Goal: Book appointment/travel/reservation

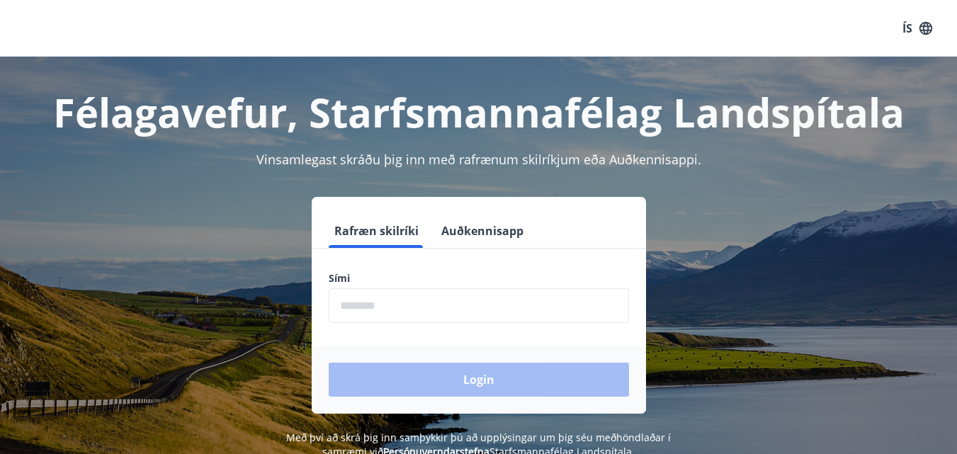
click at [368, 372] on div "Login" at bounding box center [479, 380] width 334 height 68
click at [358, 281] on label "Sími" at bounding box center [479, 278] width 300 height 14
click at [332, 278] on label "Sími" at bounding box center [479, 278] width 300 height 14
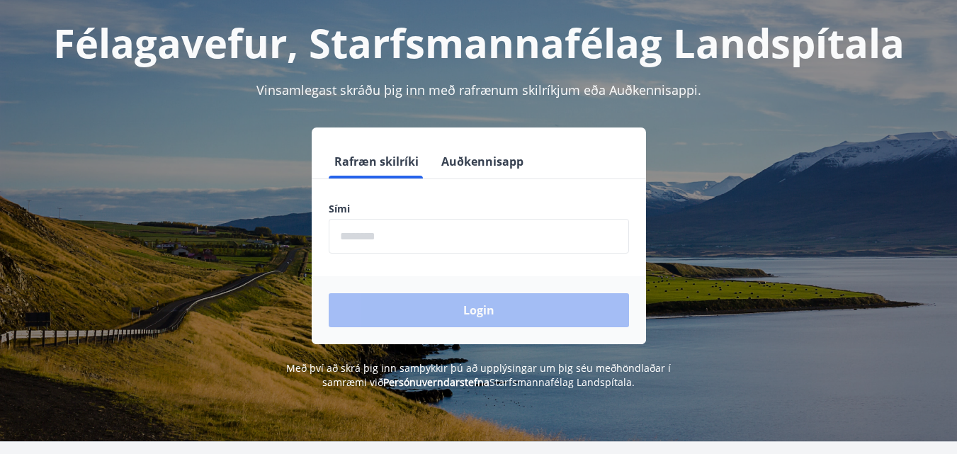
scroll to position [83, 0]
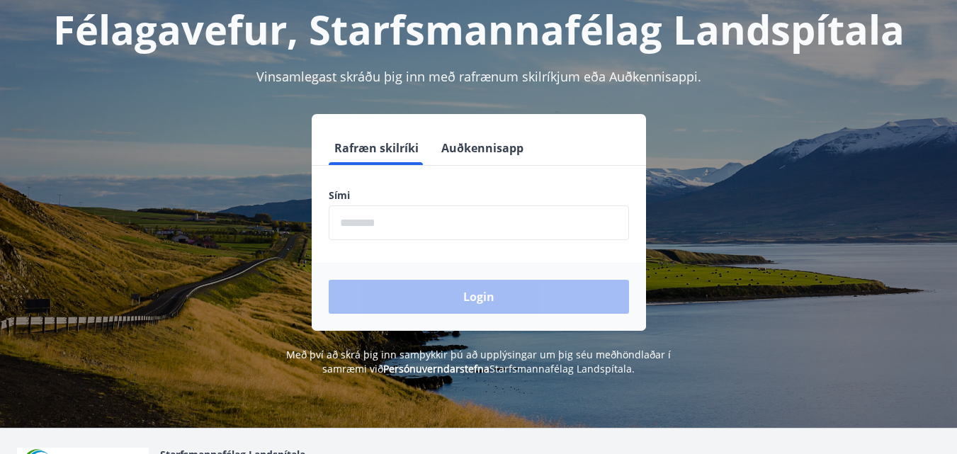
click at [429, 233] on input "phone" at bounding box center [479, 222] width 300 height 35
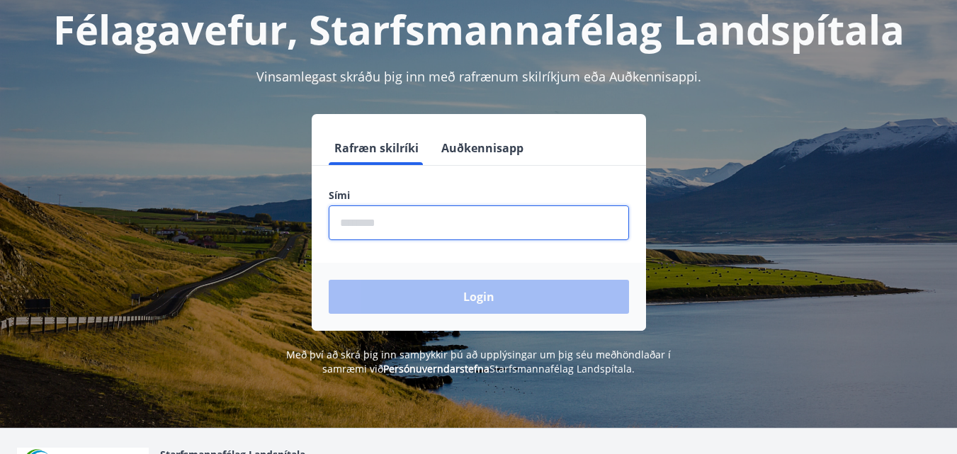
type input "********"
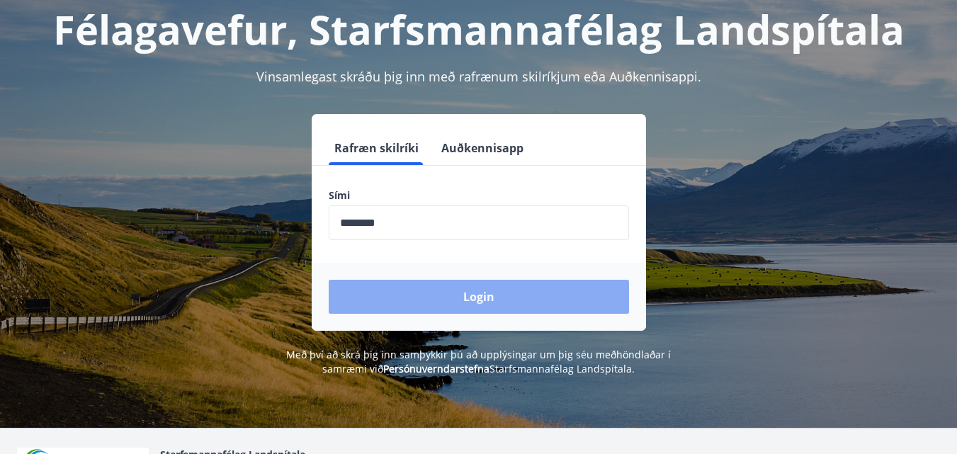
click at [476, 300] on button "Login" at bounding box center [479, 297] width 300 height 34
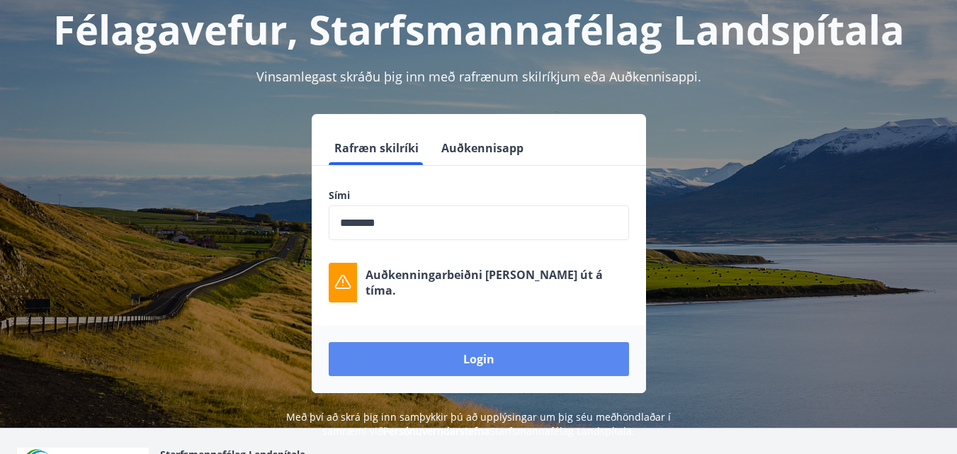
click at [468, 355] on button "Login" at bounding box center [479, 359] width 300 height 34
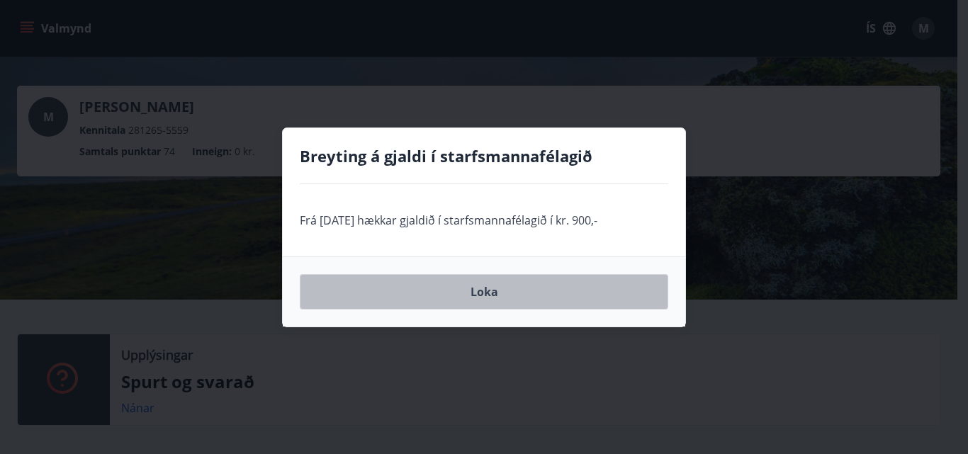
click at [489, 291] on button "Loka" at bounding box center [484, 291] width 368 height 35
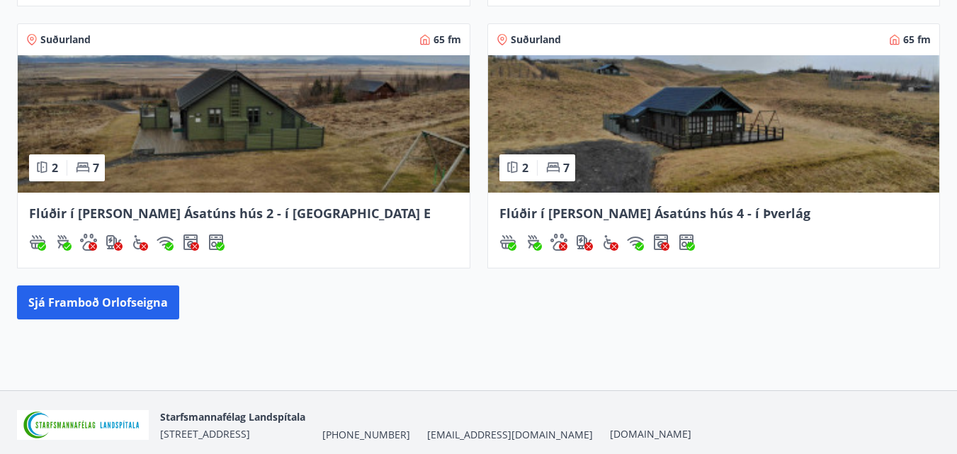
scroll to position [789, 0]
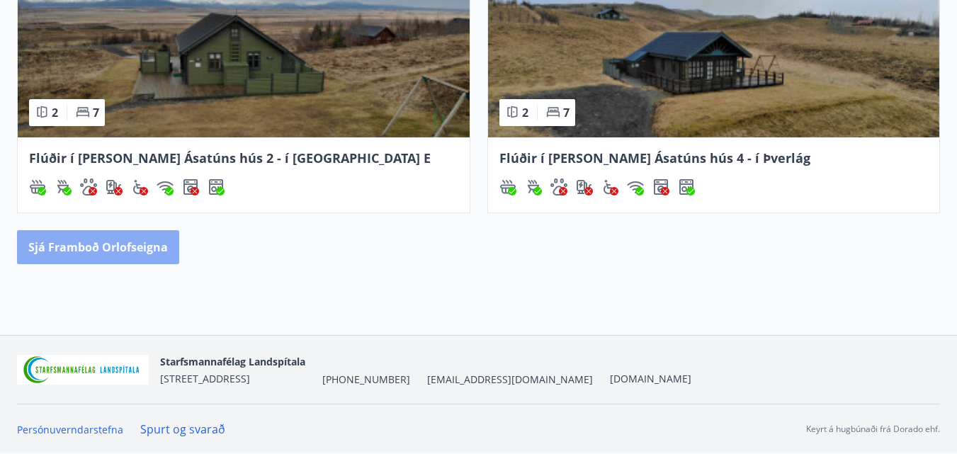
click at [147, 235] on button "Sjá framboð orlofseigna" at bounding box center [98, 247] width 162 height 34
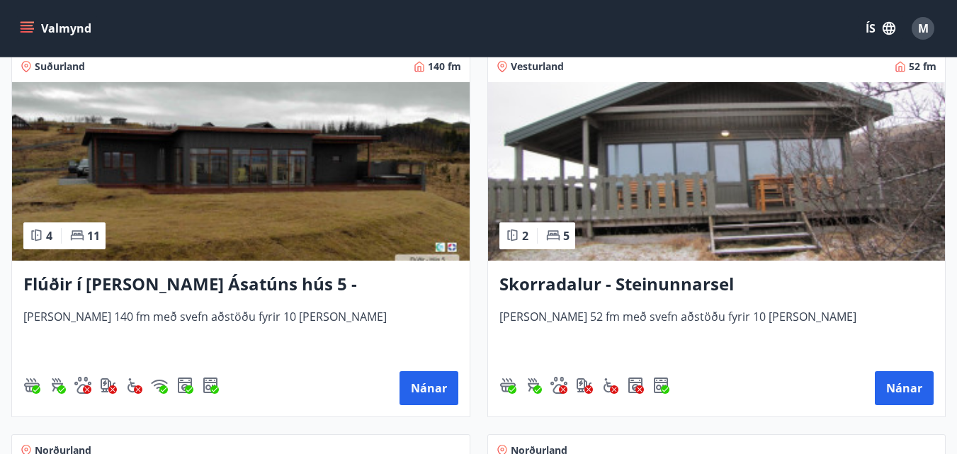
scroll to position [1480, 0]
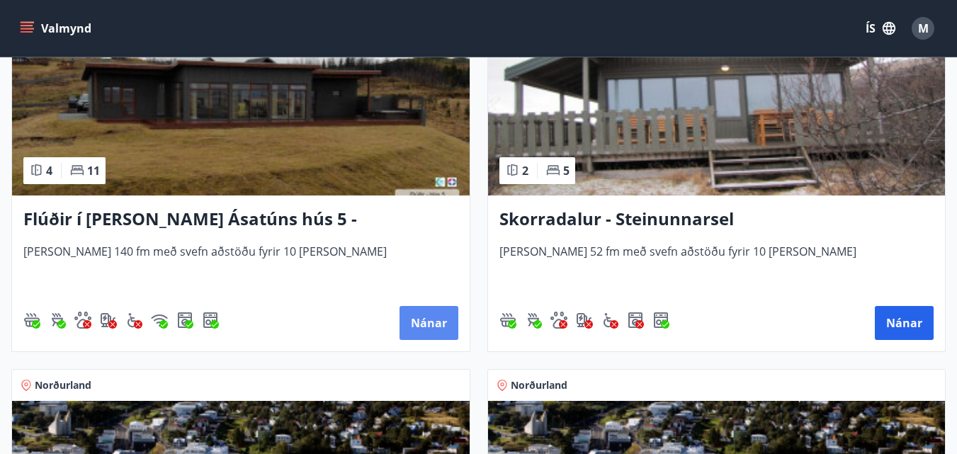
click at [428, 322] on button "Nánar" at bounding box center [428, 323] width 59 height 34
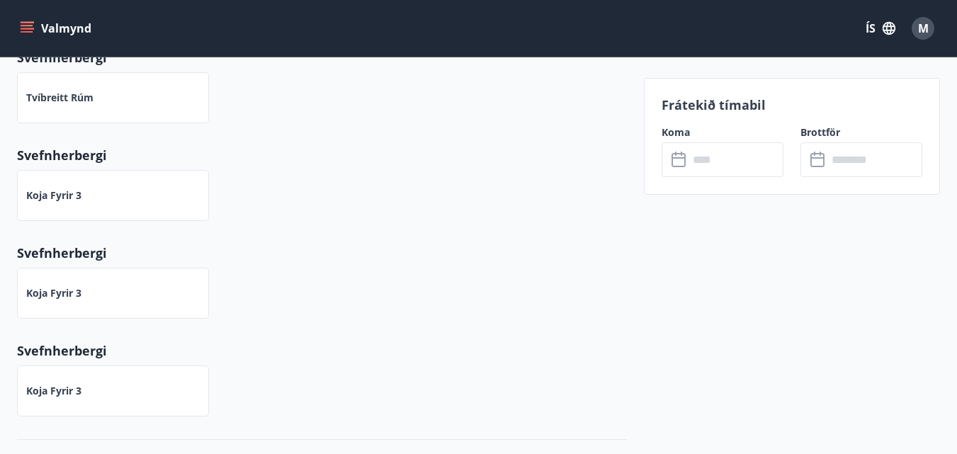
scroll to position [205, 0]
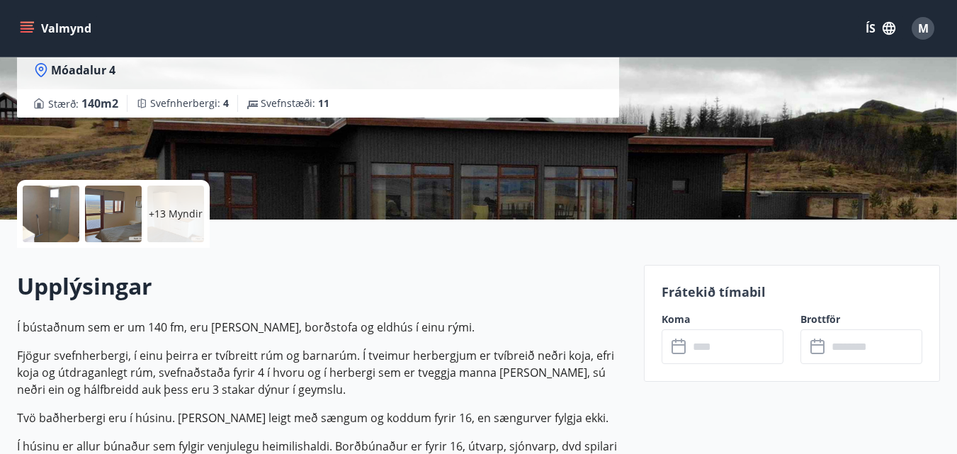
click at [676, 348] on icon at bounding box center [679, 347] width 17 height 17
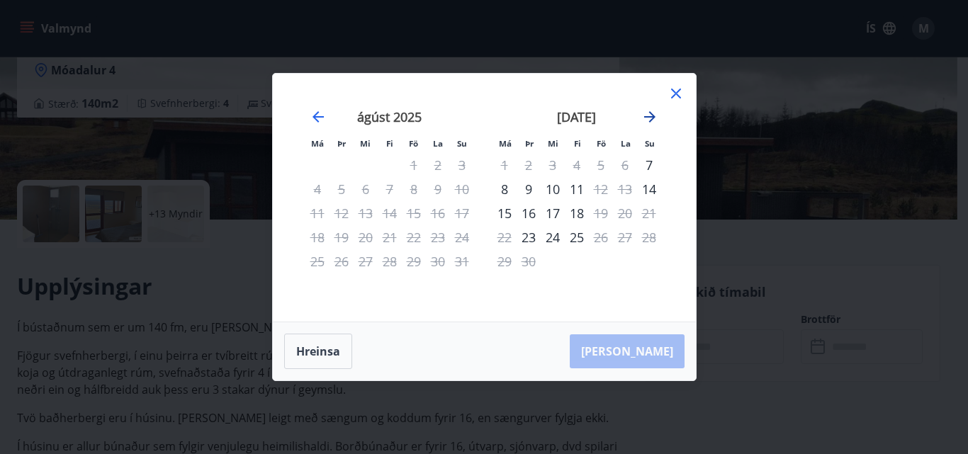
click at [650, 117] on icon "Move forward to switch to the next month." at bounding box center [649, 116] width 11 height 11
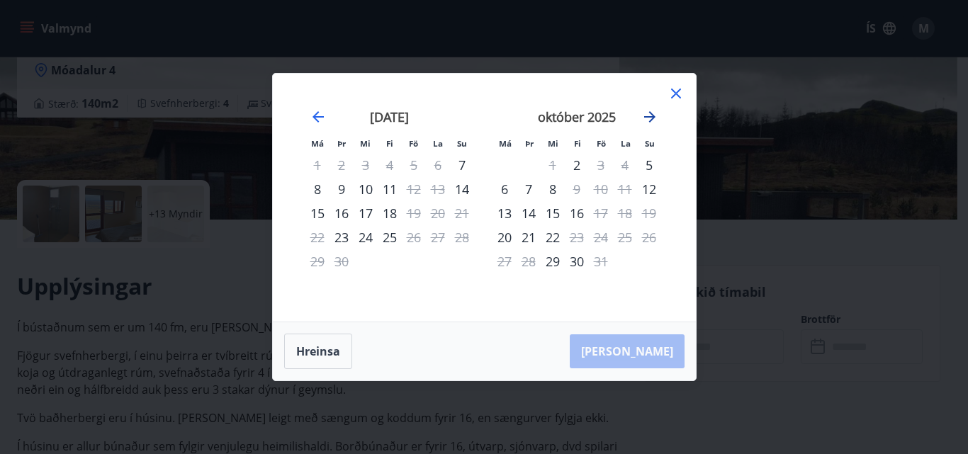
click at [650, 117] on icon "Move forward to switch to the next month." at bounding box center [649, 116] width 11 height 11
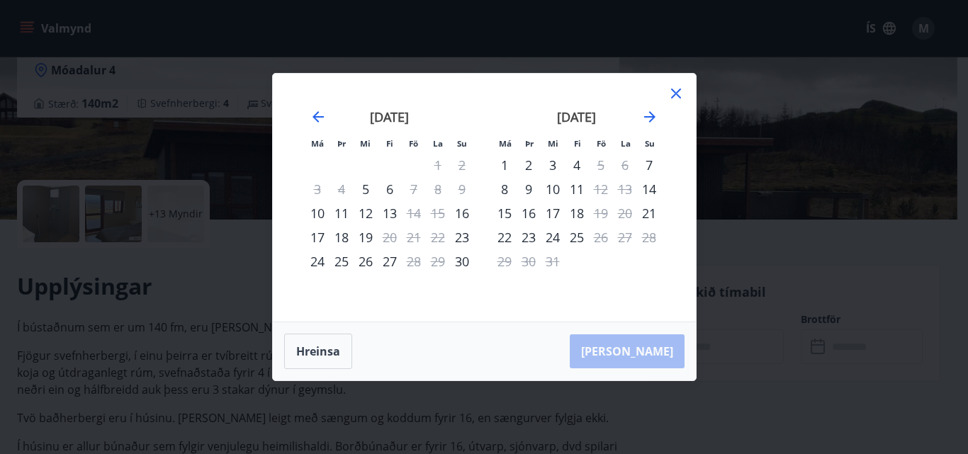
click at [678, 89] on icon at bounding box center [675, 93] width 17 height 17
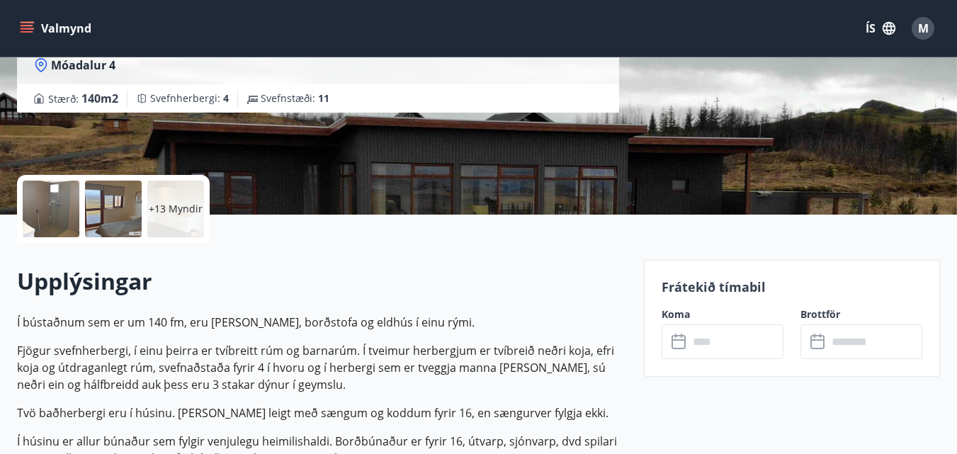
scroll to position [0, 0]
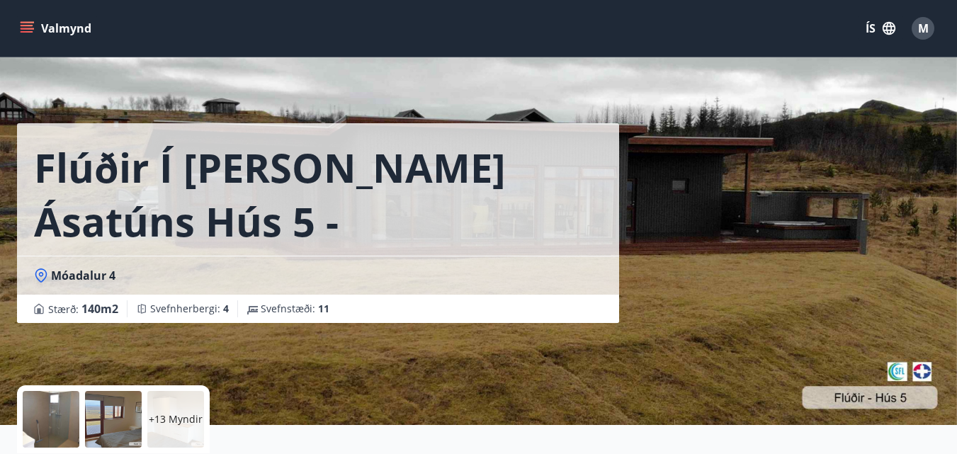
click at [28, 23] on icon "menu" at bounding box center [27, 28] width 14 height 14
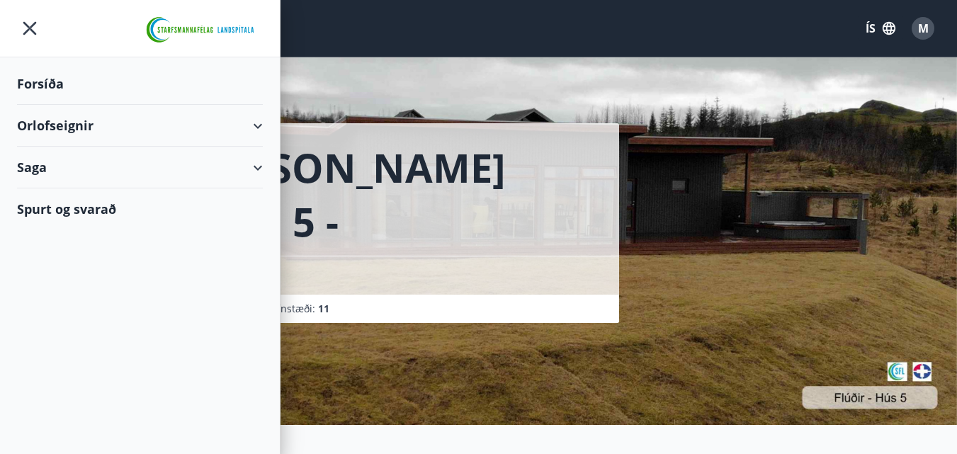
click at [453, 303] on div "Stærð : 140 m2 Svefnherbergi : 4 Svefnstæði : 11" at bounding box center [318, 308] width 568 height 17
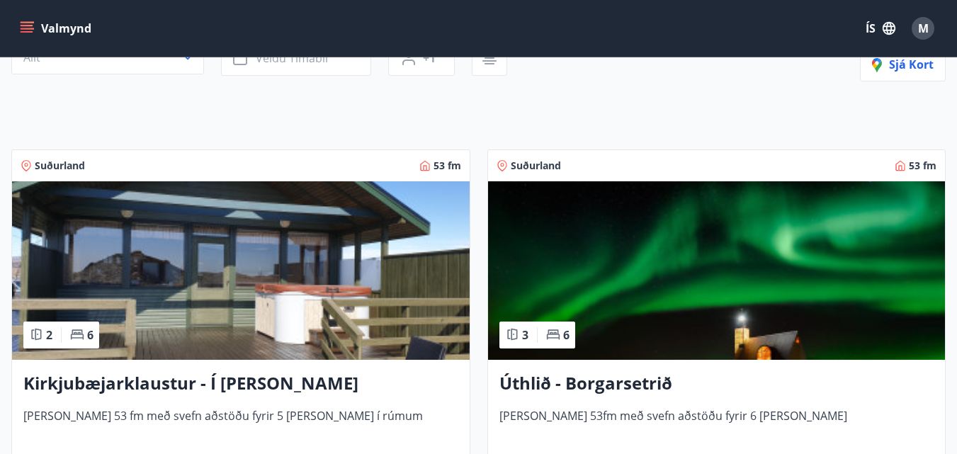
scroll to position [170, 0]
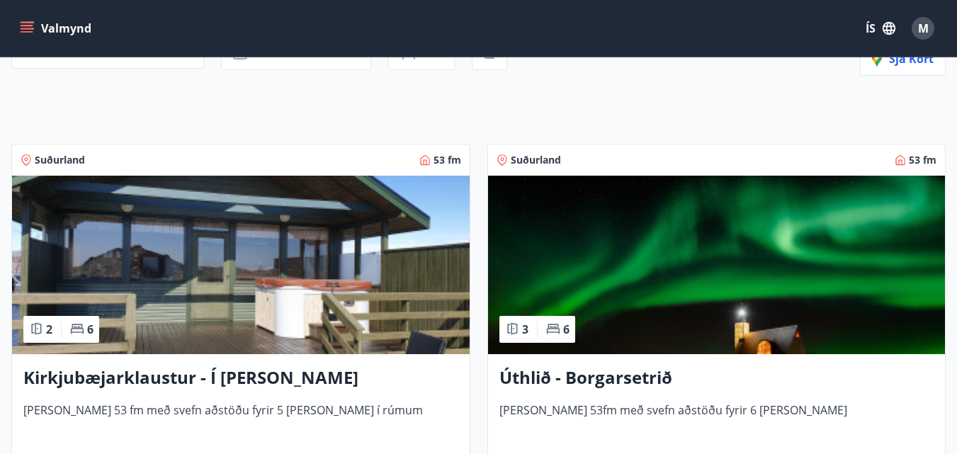
click at [242, 373] on h3 "Kirkjubæjarklaustur - Í landi Hæðargarðs" at bounding box center [240, 377] width 435 height 25
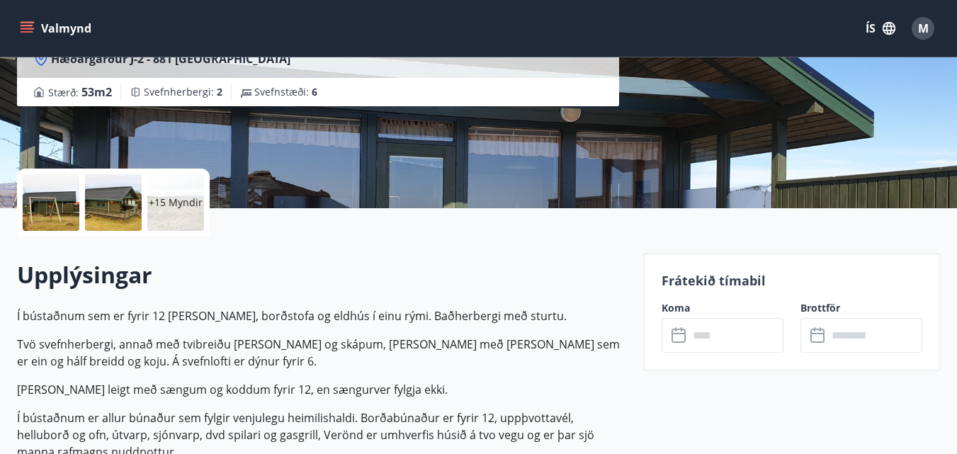
scroll to position [304, 0]
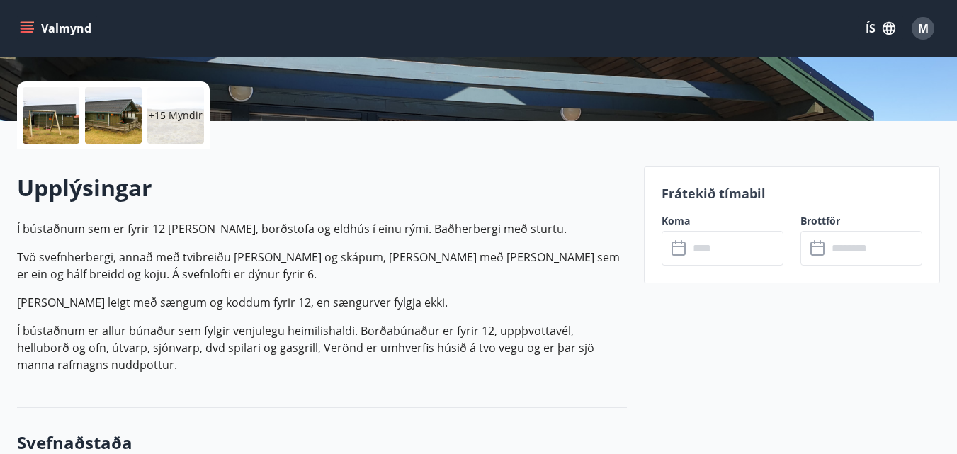
click at [682, 252] on icon at bounding box center [679, 248] width 17 height 17
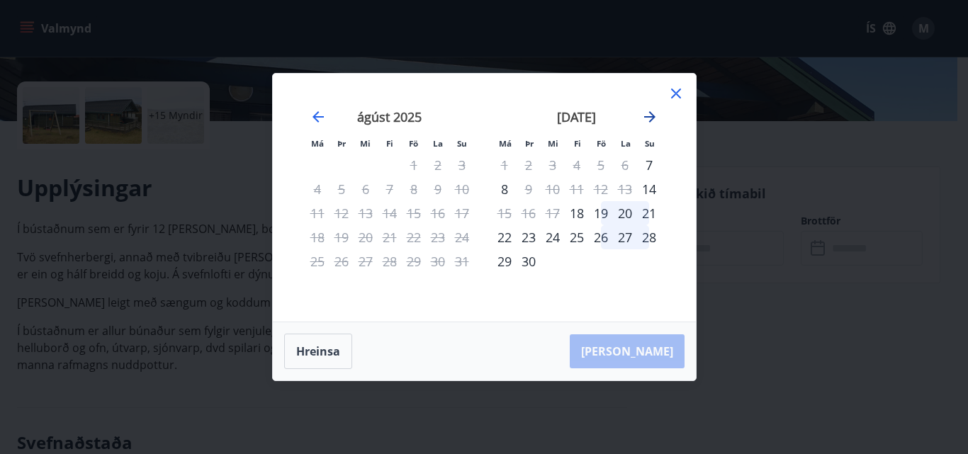
click at [651, 113] on icon "Move forward to switch to the next month." at bounding box center [649, 116] width 11 height 11
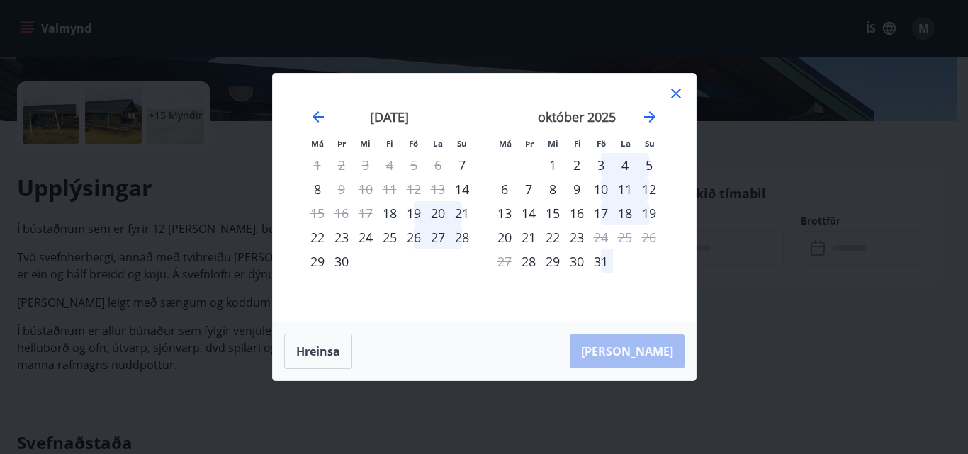
click at [601, 187] on div "10" at bounding box center [601, 189] width 24 height 24
click at [605, 188] on div "10" at bounding box center [601, 189] width 24 height 24
click at [650, 115] on icon "Move forward to switch to the next month." at bounding box center [649, 116] width 17 height 17
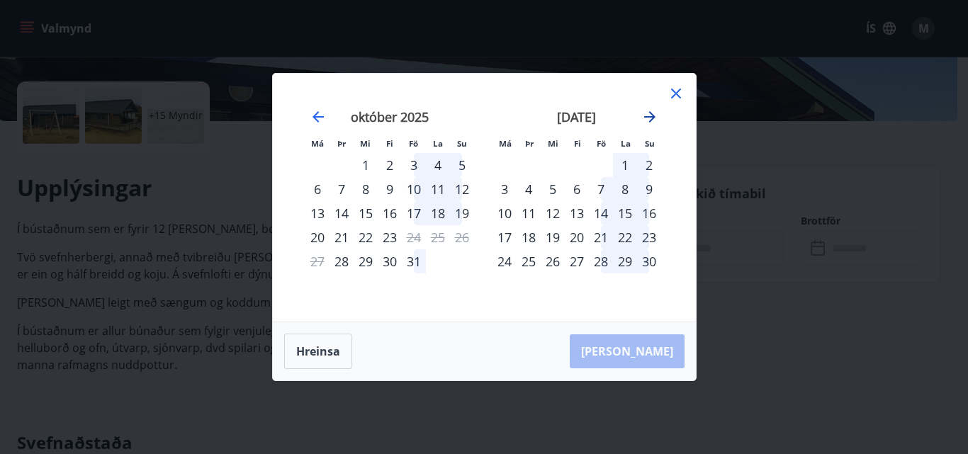
click at [650, 115] on icon "Move forward to switch to the next month." at bounding box center [649, 116] width 17 height 17
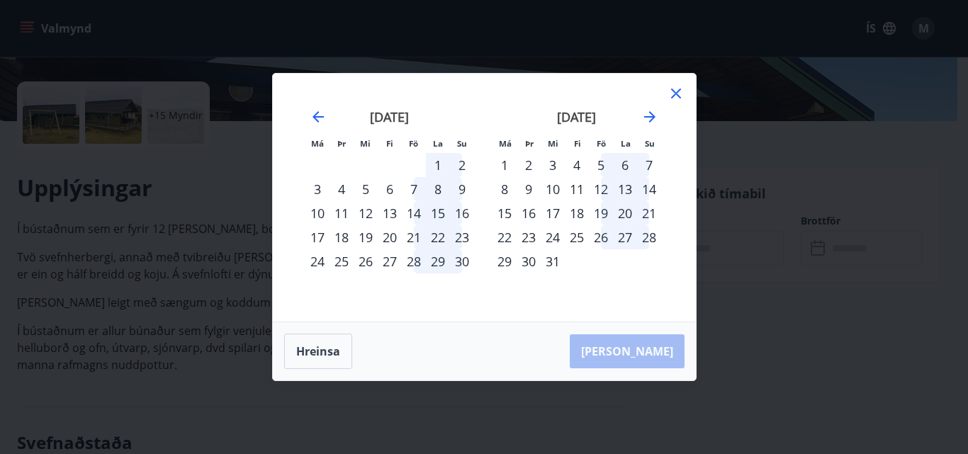
click at [675, 92] on icon at bounding box center [675, 93] width 17 height 17
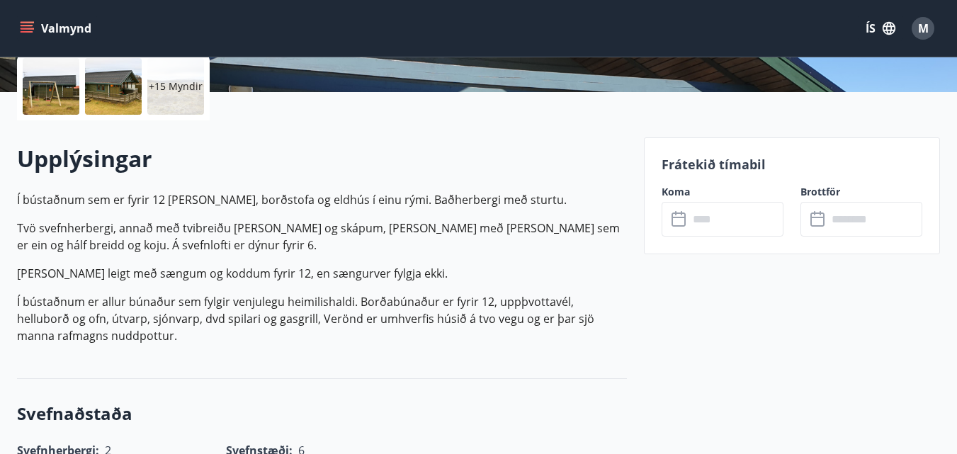
scroll to position [0, 0]
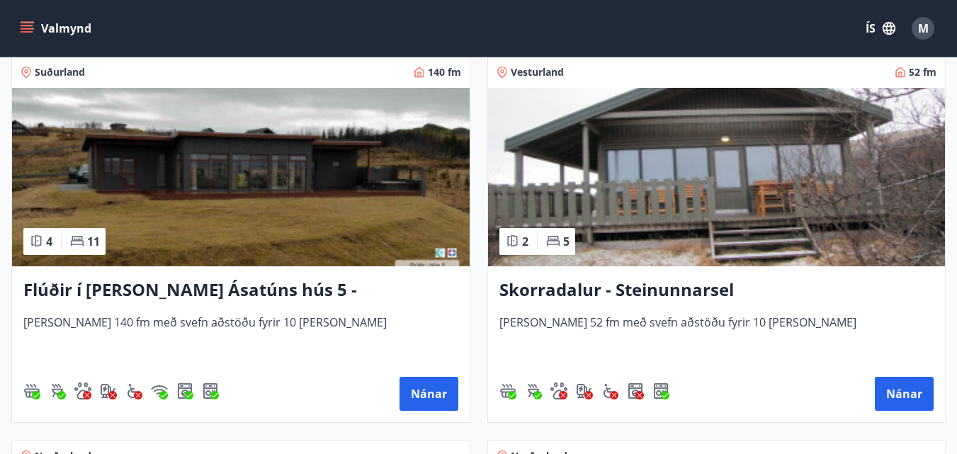
scroll to position [1404, 0]
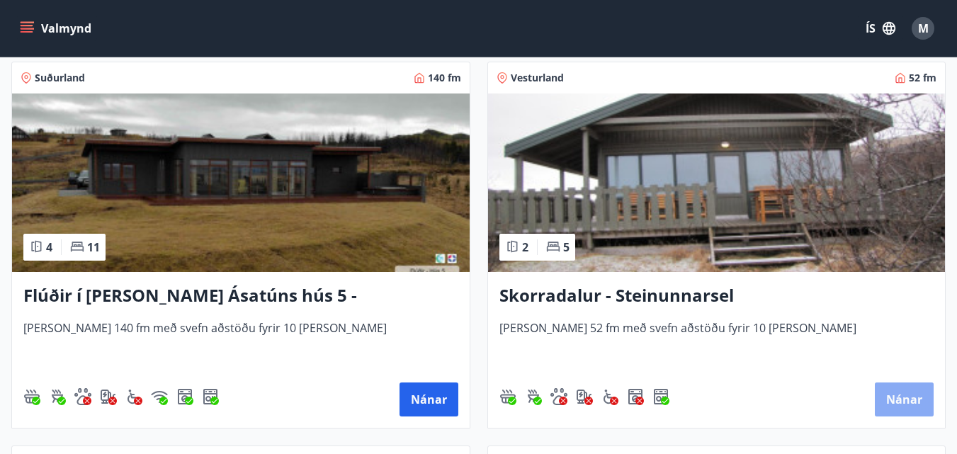
click at [900, 392] on button "Nánar" at bounding box center [904, 399] width 59 height 34
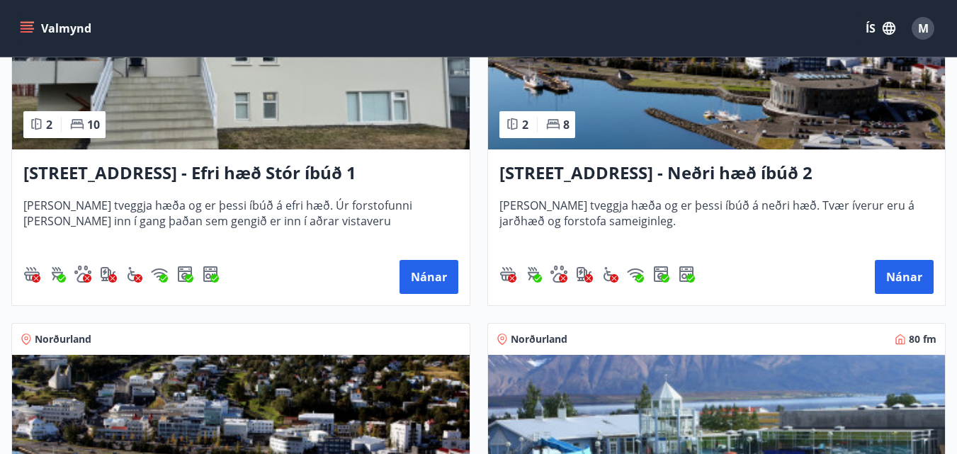
scroll to position [2684, 0]
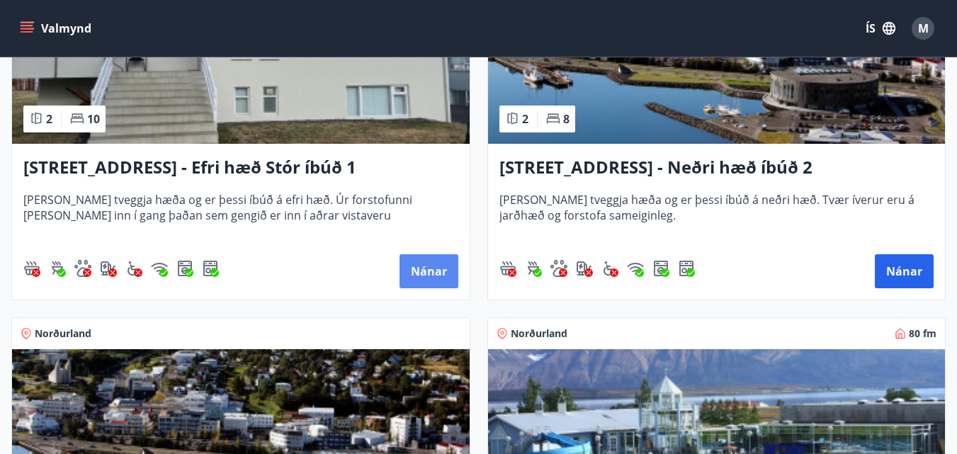
click at [436, 269] on button "Nánar" at bounding box center [428, 271] width 59 height 34
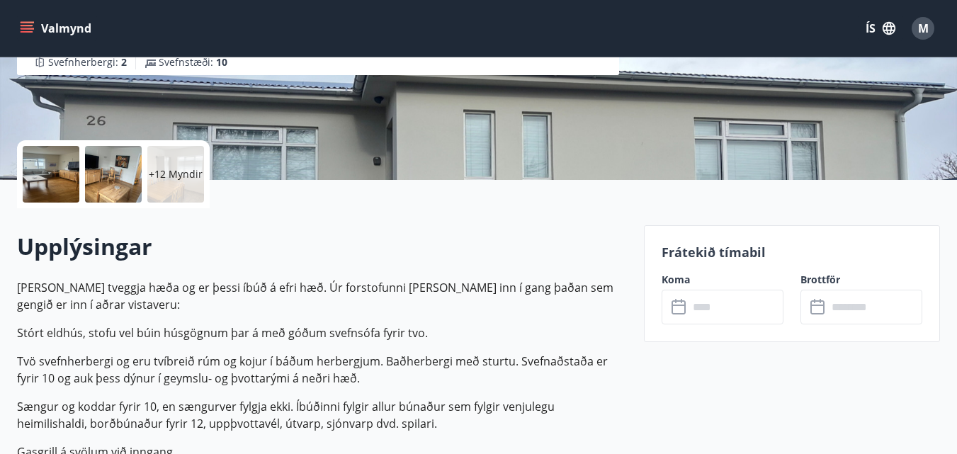
scroll to position [304, 0]
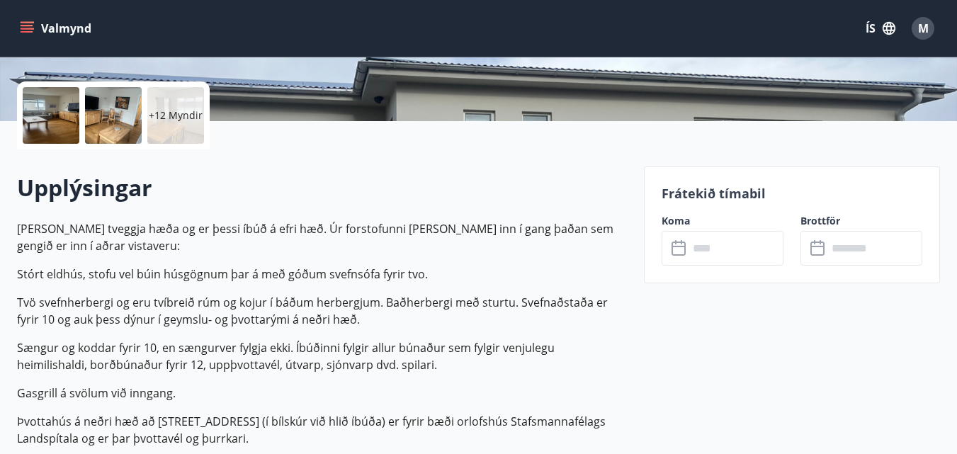
click at [674, 252] on icon at bounding box center [679, 248] width 17 height 17
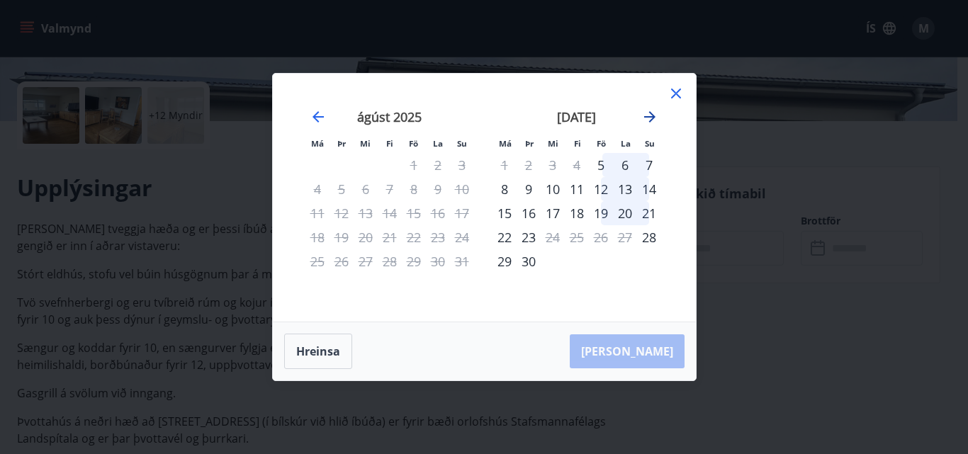
click at [645, 118] on icon "Move forward to switch to the next month." at bounding box center [649, 116] width 17 height 17
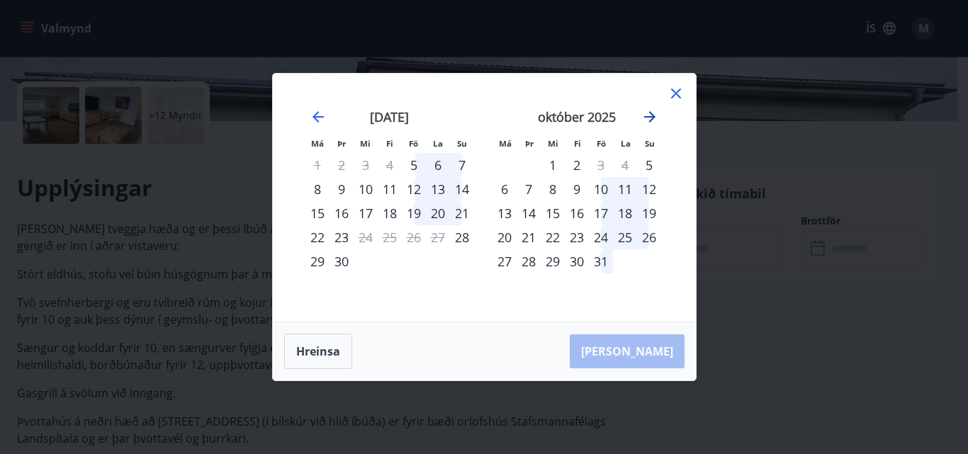
click at [645, 118] on icon "Move forward to switch to the next month." at bounding box center [649, 116] width 17 height 17
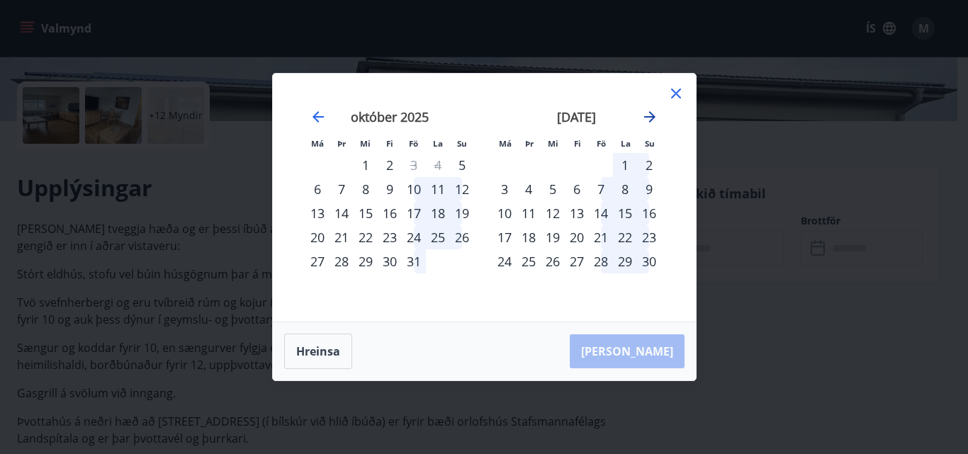
click at [645, 118] on icon "Move forward to switch to the next month." at bounding box center [649, 116] width 17 height 17
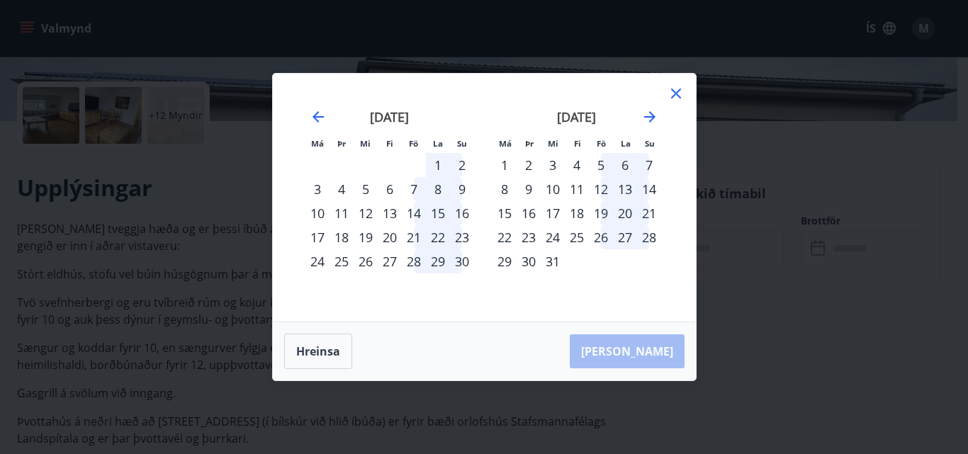
click at [598, 210] on div "19" at bounding box center [601, 213] width 24 height 24
click at [602, 212] on div "19" at bounding box center [601, 213] width 24 height 24
click at [661, 356] on div "Hreinsa Taka Frá" at bounding box center [484, 351] width 423 height 58
click at [674, 92] on icon at bounding box center [676, 94] width 10 height 10
